Goal: Transaction & Acquisition: Purchase product/service

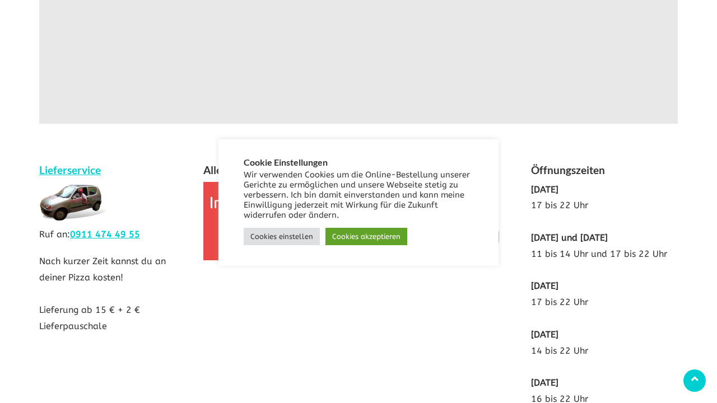
scroll to position [2221, 0]
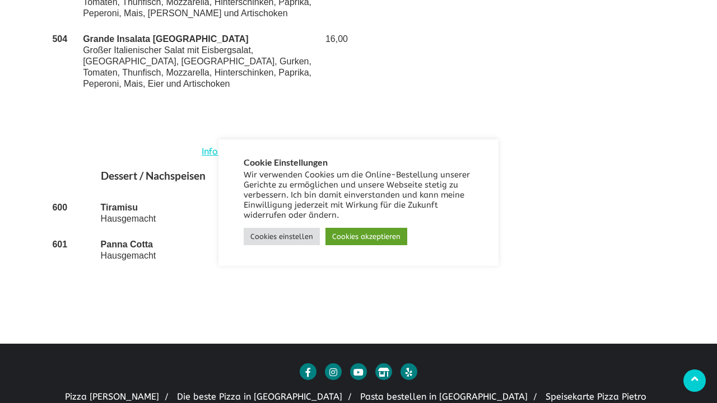
scroll to position [2676, 0]
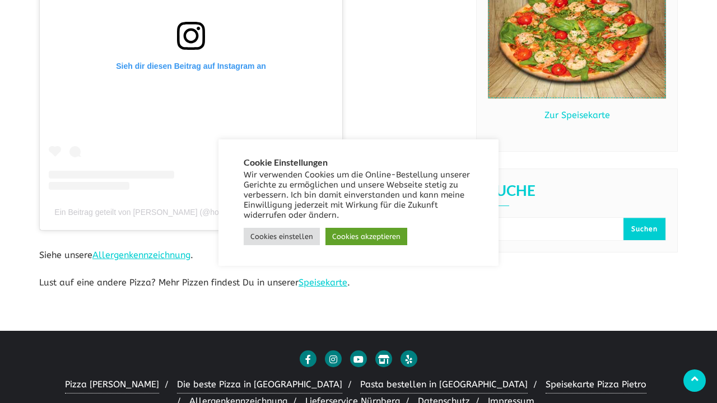
scroll to position [1115, 0]
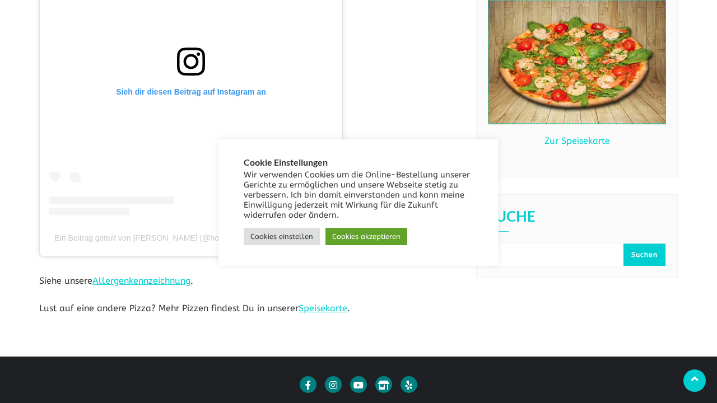
click at [577, 78] on img at bounding box center [577, 63] width 178 height 124
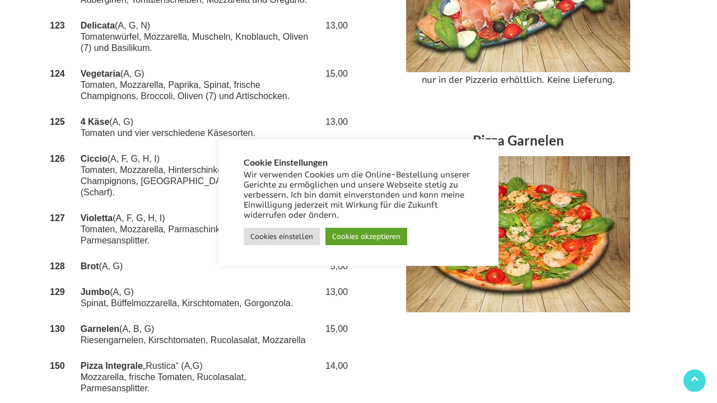
scroll to position [2642, 0]
